Goal: Task Accomplishment & Management: Use online tool/utility

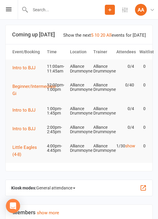
click at [126, 148] on link "show" at bounding box center [130, 145] width 10 height 5
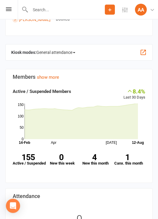
scroll to position [138, 0]
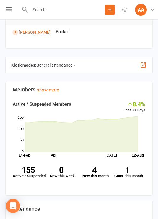
click at [66, 64] on span "General attendance" at bounding box center [55, 64] width 39 height 9
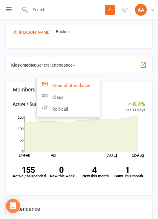
click at [74, 107] on link "Roll call" at bounding box center [68, 109] width 63 height 12
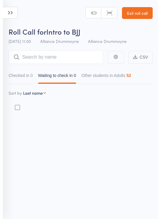
click at [138, 18] on link "Exit roll call" at bounding box center [137, 13] width 31 height 12
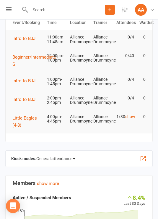
scroll to position [34, 0]
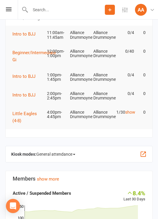
click at [69, 153] on span "General attendance" at bounding box center [55, 153] width 39 height 9
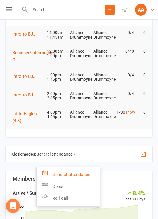
click at [72, 197] on link "Roll call" at bounding box center [68, 198] width 63 height 12
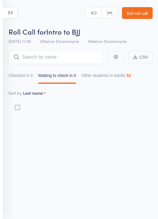
click at [142, 15] on link "Exit roll call" at bounding box center [137, 13] width 31 height 12
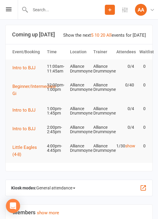
click at [11, 9] on icon at bounding box center [9, 9] width 6 height 4
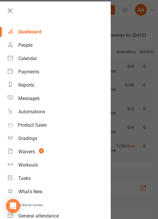
click at [40, 110] on div "Automations" at bounding box center [31, 112] width 27 height 6
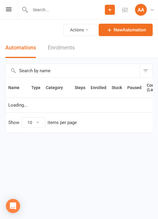
select select "25"
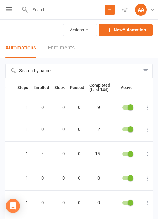
click at [10, 16] on div "Prospect Member Non-attending contact Class / event Appointment Grading event T…" at bounding box center [79, 10] width 158 height 20
click at [14, 16] on div "Prospect Member Non-attending contact Class / event Appointment Grading event T…" at bounding box center [79, 10] width 158 height 20
click at [11, 8] on icon at bounding box center [9, 9] width 6 height 4
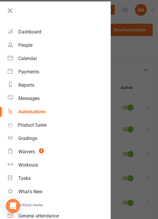
click at [34, 34] on div "Dashboard" at bounding box center [29, 32] width 23 height 6
